Goal: Information Seeking & Learning: Find specific fact

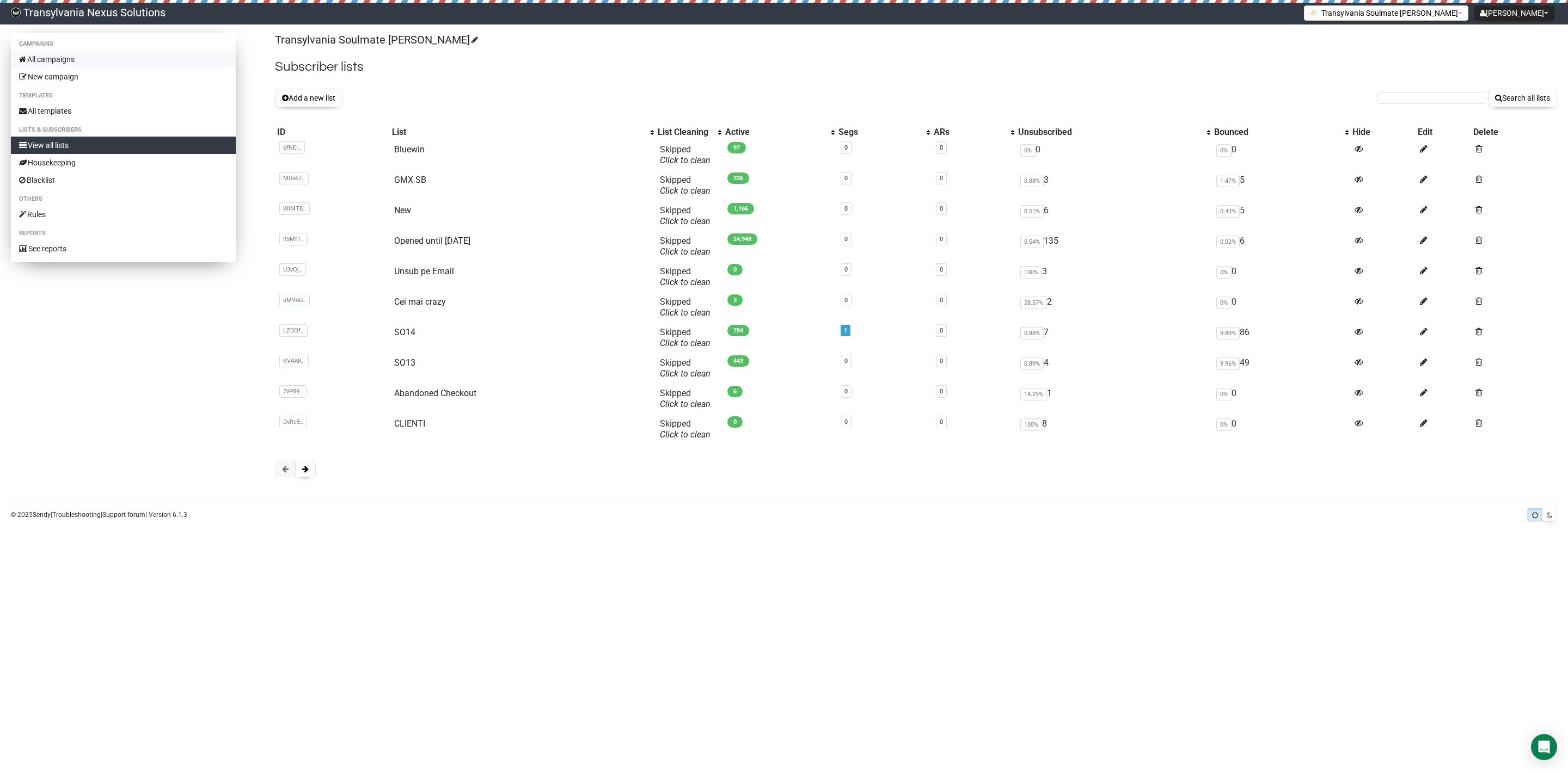
click at [66, 62] on link "All campaigns" at bounding box center [124, 59] width 225 height 17
click at [297, 476] on button at bounding box center [305, 468] width 21 height 16
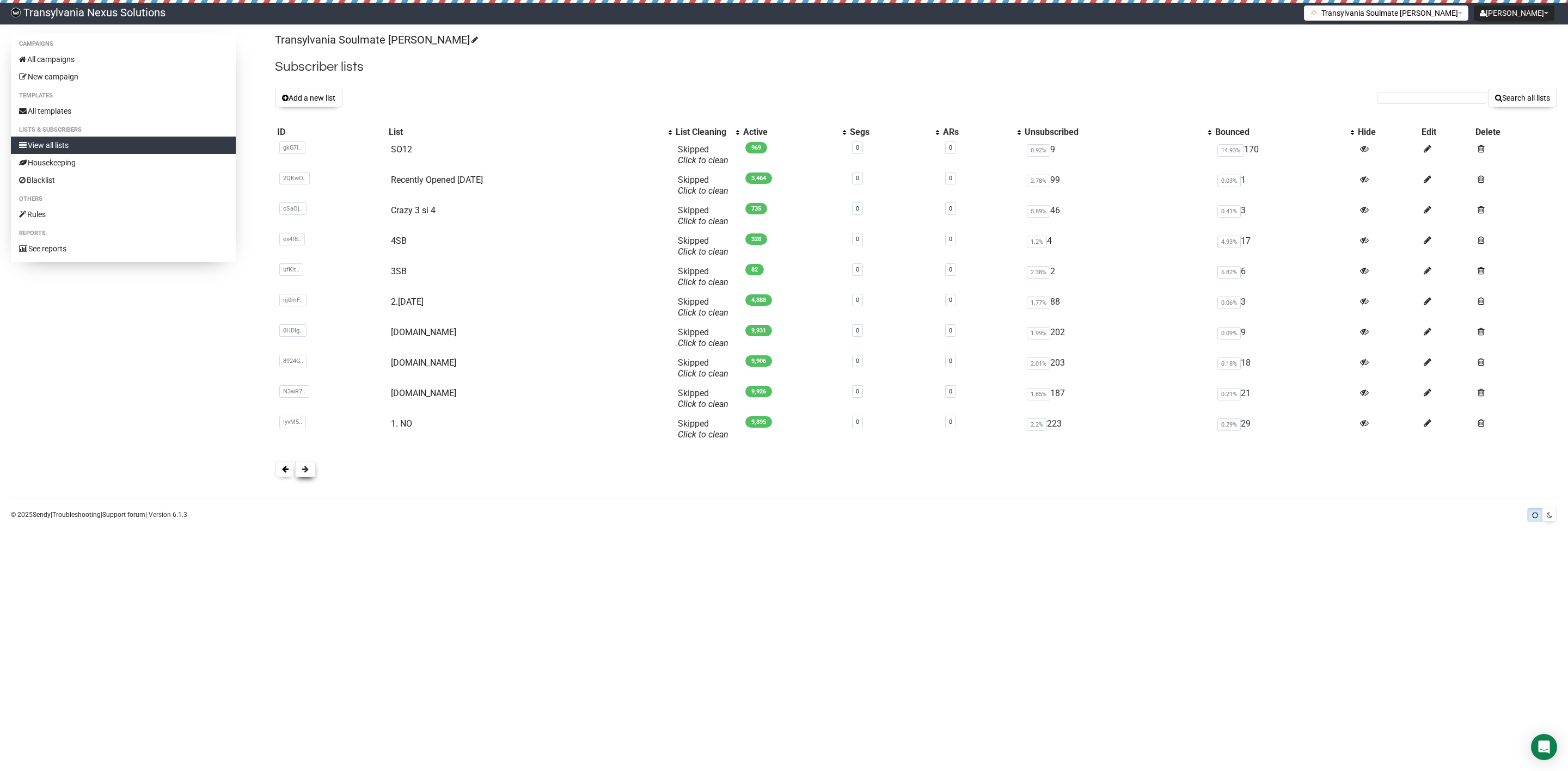
click at [303, 466] on span at bounding box center [305, 469] width 7 height 8
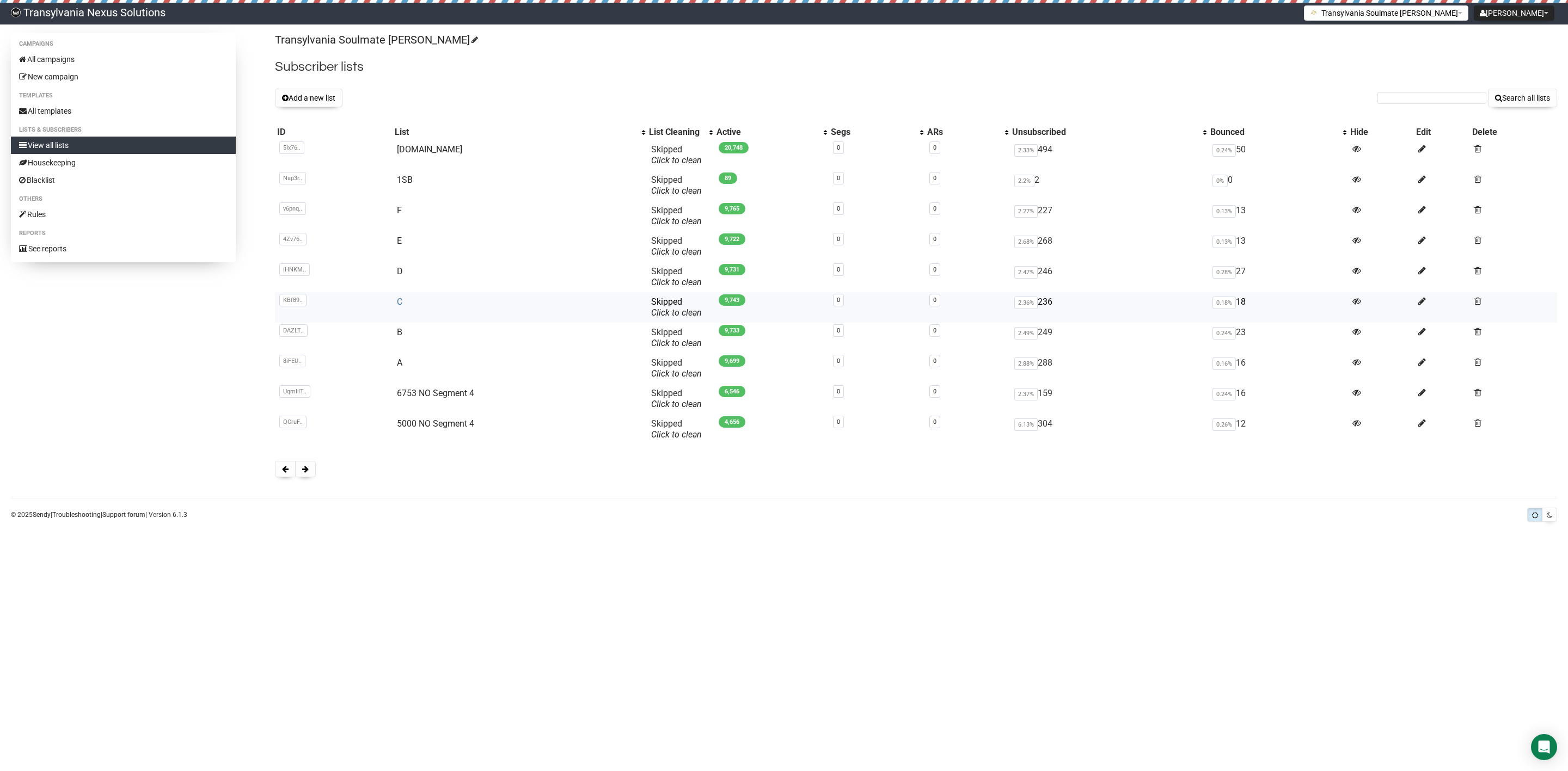
click at [397, 301] on link "C" at bounding box center [400, 302] width 6 height 10
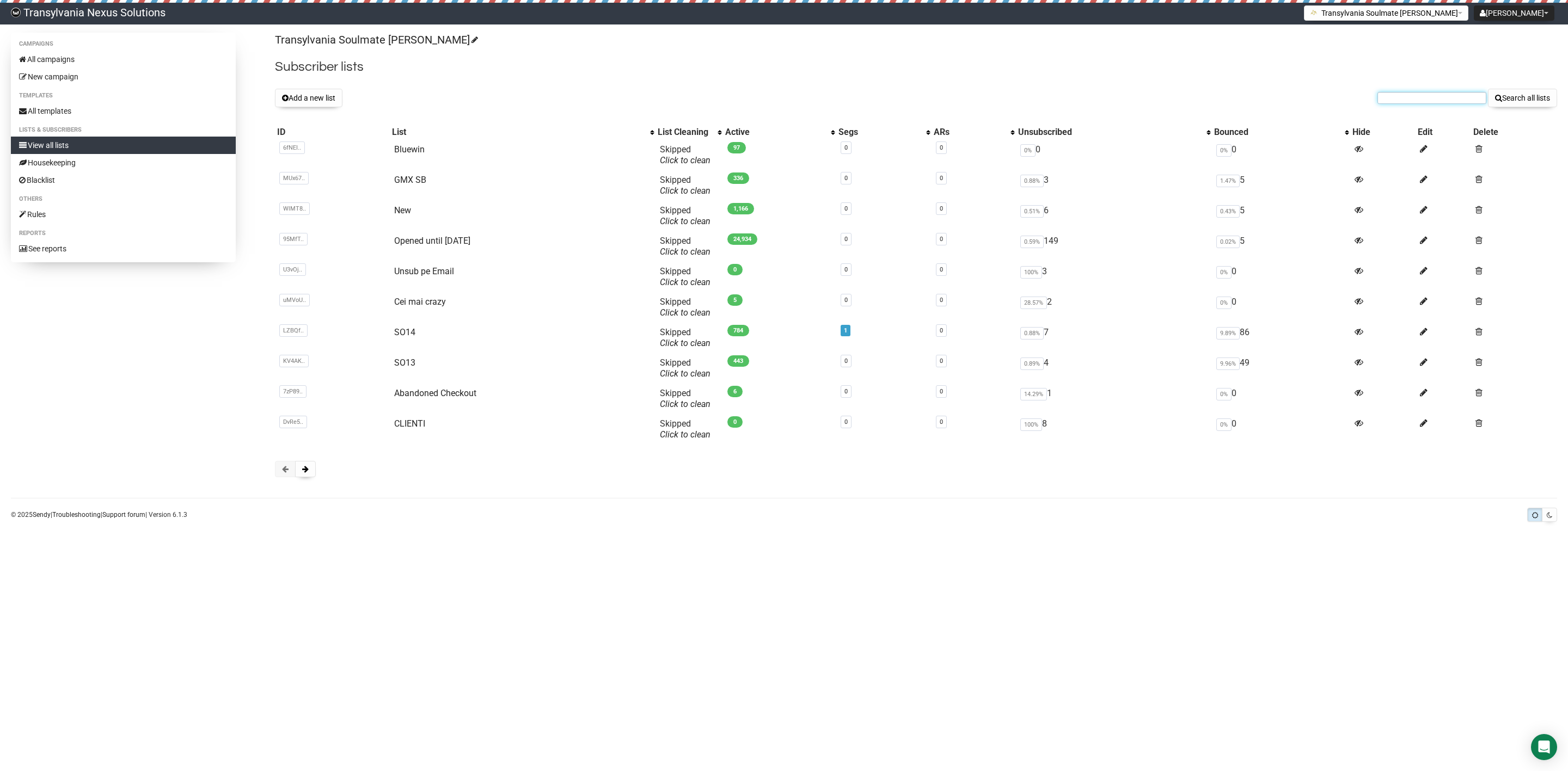
click at [1411, 102] on input "text" at bounding box center [1432, 98] width 109 height 12
paste input "[PERSON_NAME][EMAIL_ADDRESS][DOMAIN_NAME]"
type input "[PERSON_NAME][EMAIL_ADDRESS][DOMAIN_NAME]"
click at [1518, 103] on button "Search all lists" at bounding box center [1523, 98] width 69 height 19
